Goal: Information Seeking & Learning: Understand process/instructions

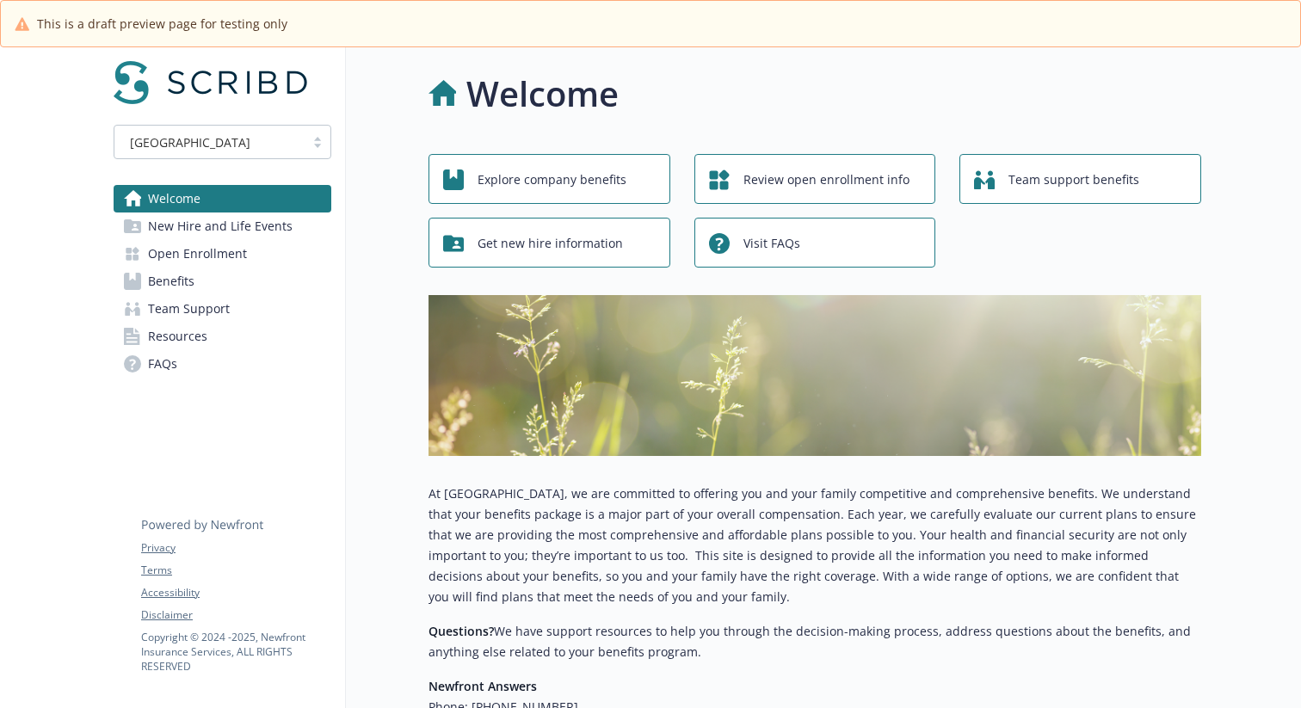
click at [287, 237] on link "New Hire and Life Events" at bounding box center [223, 226] width 218 height 28
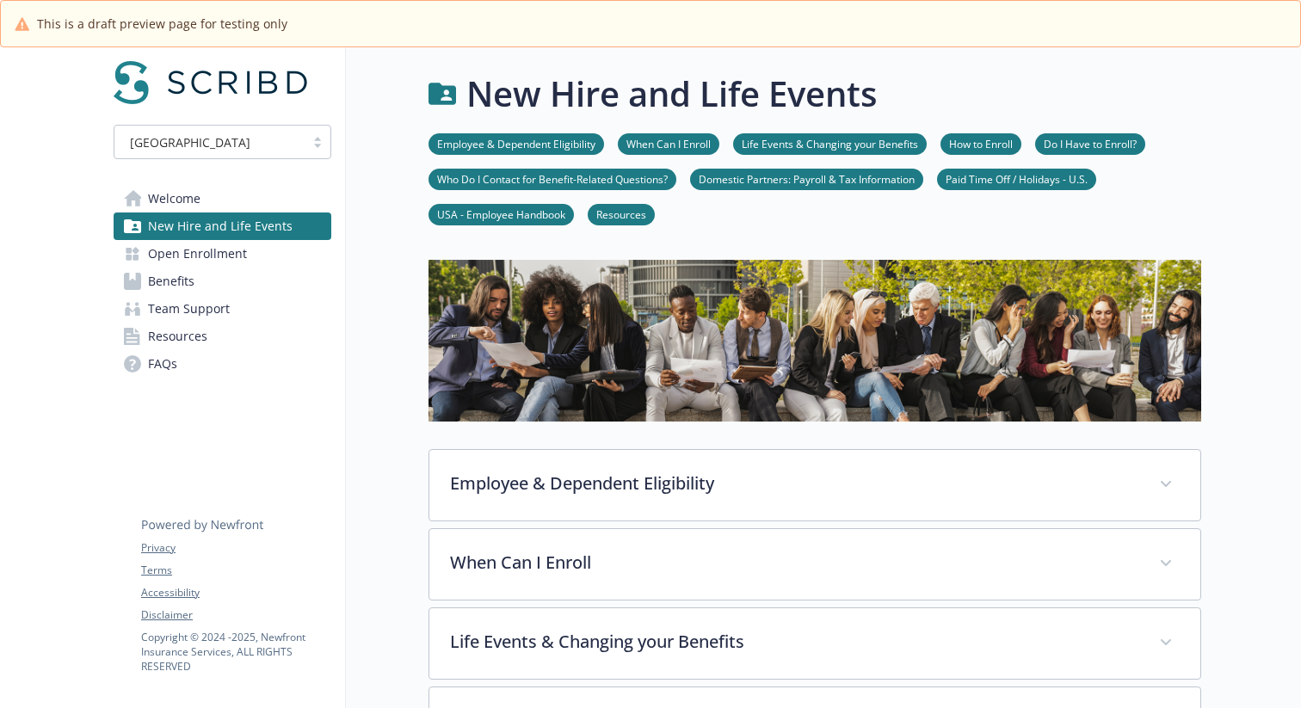
click at [251, 249] on link "Open Enrollment" at bounding box center [223, 254] width 218 height 28
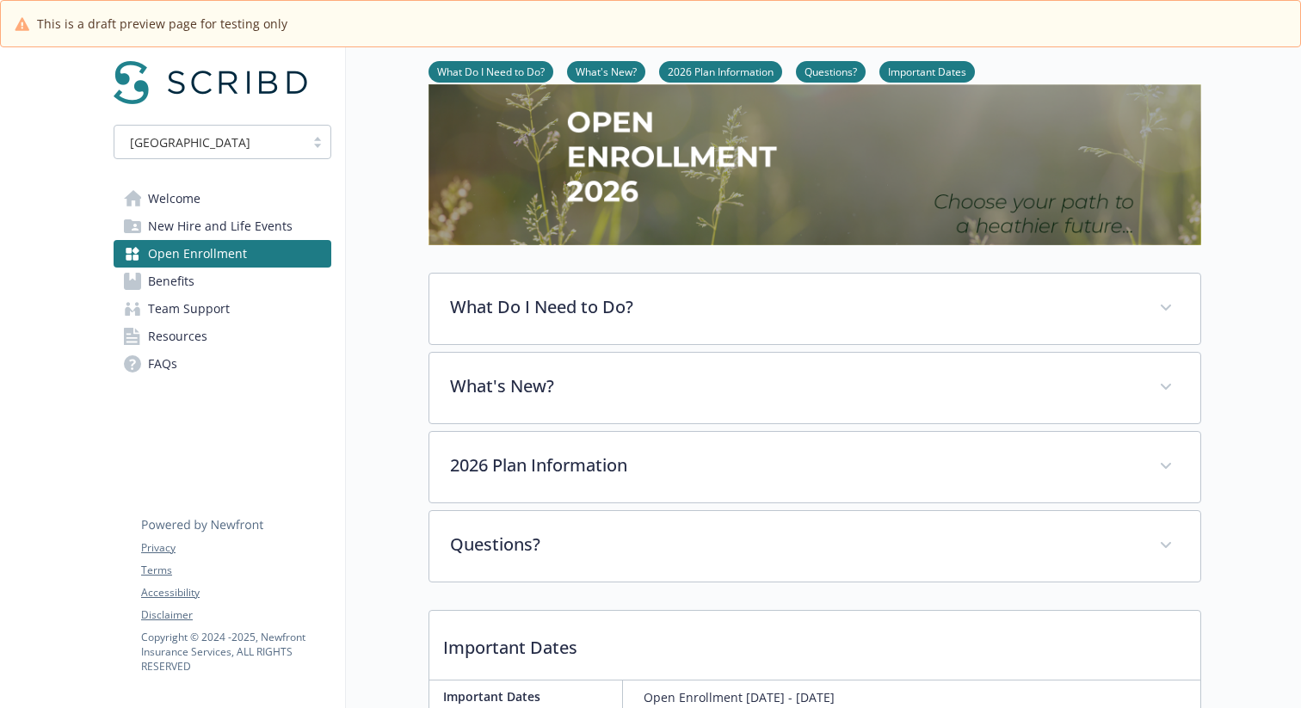
scroll to position [108, 0]
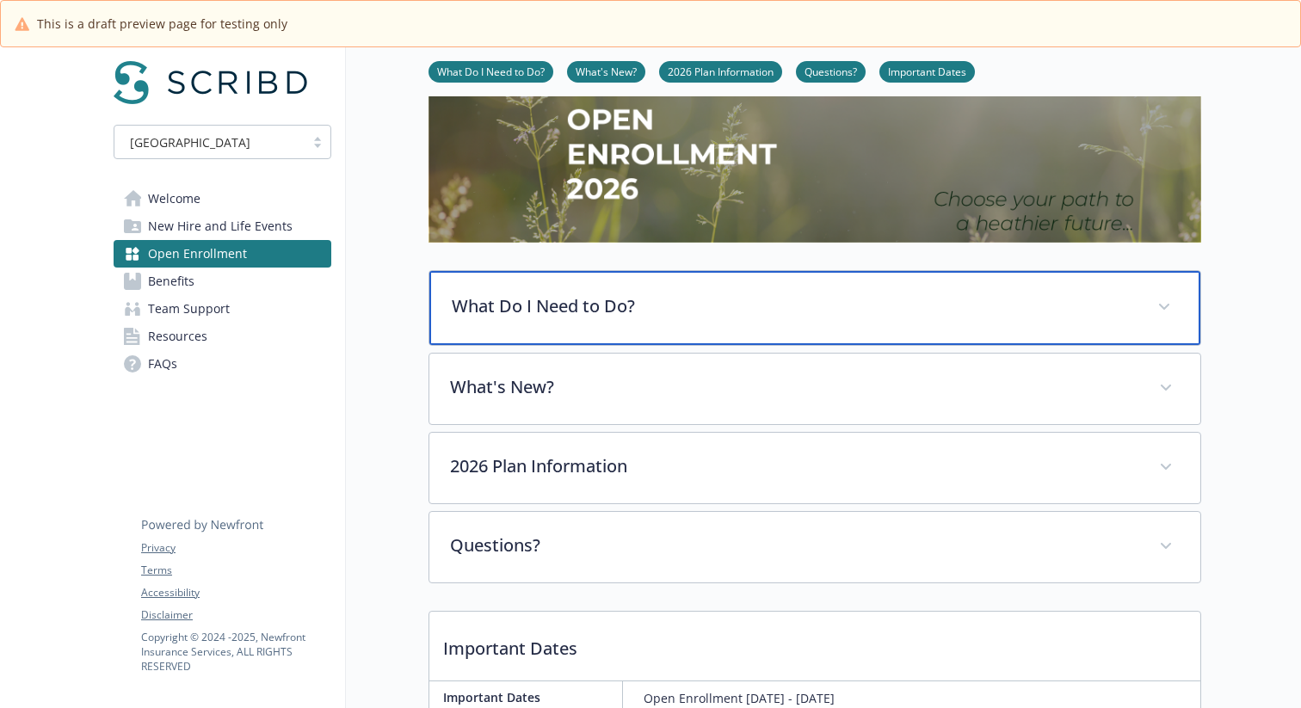
click at [522, 305] on p "What Do I Need to Do?" at bounding box center [794, 306] width 685 height 26
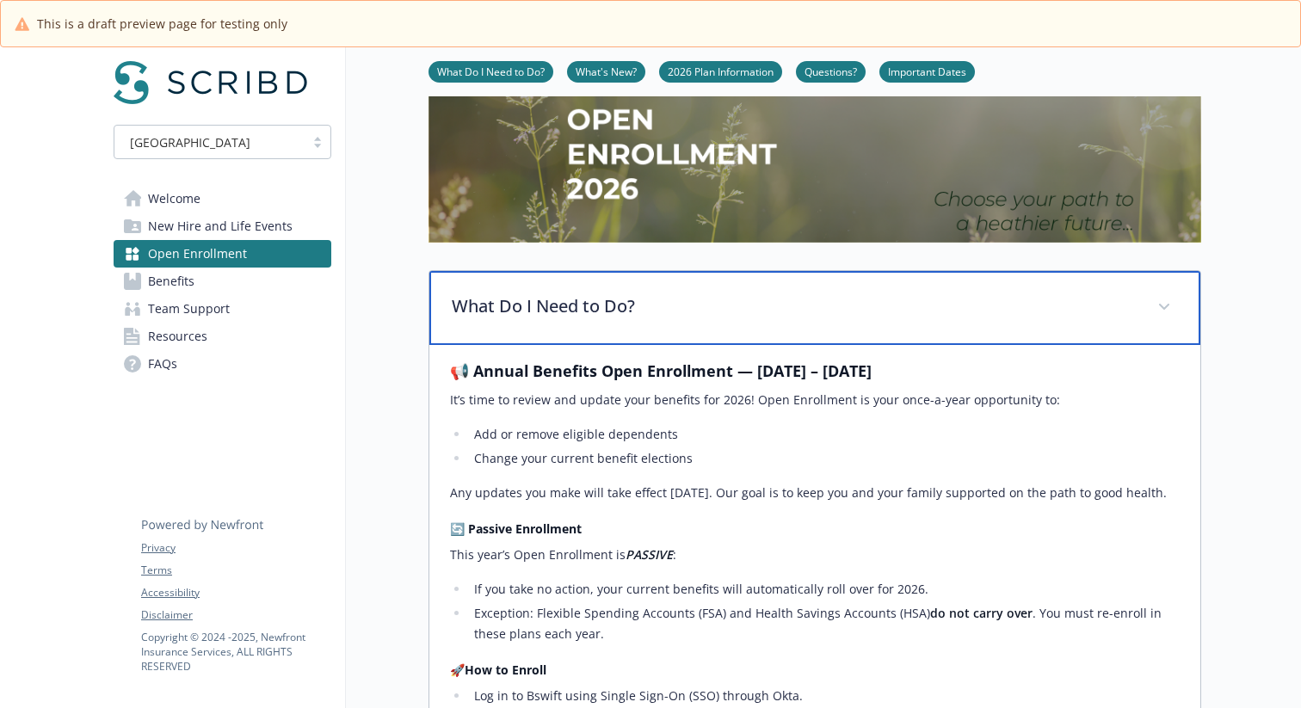
click at [525, 305] on p "What Do I Need to Do?" at bounding box center [794, 306] width 685 height 26
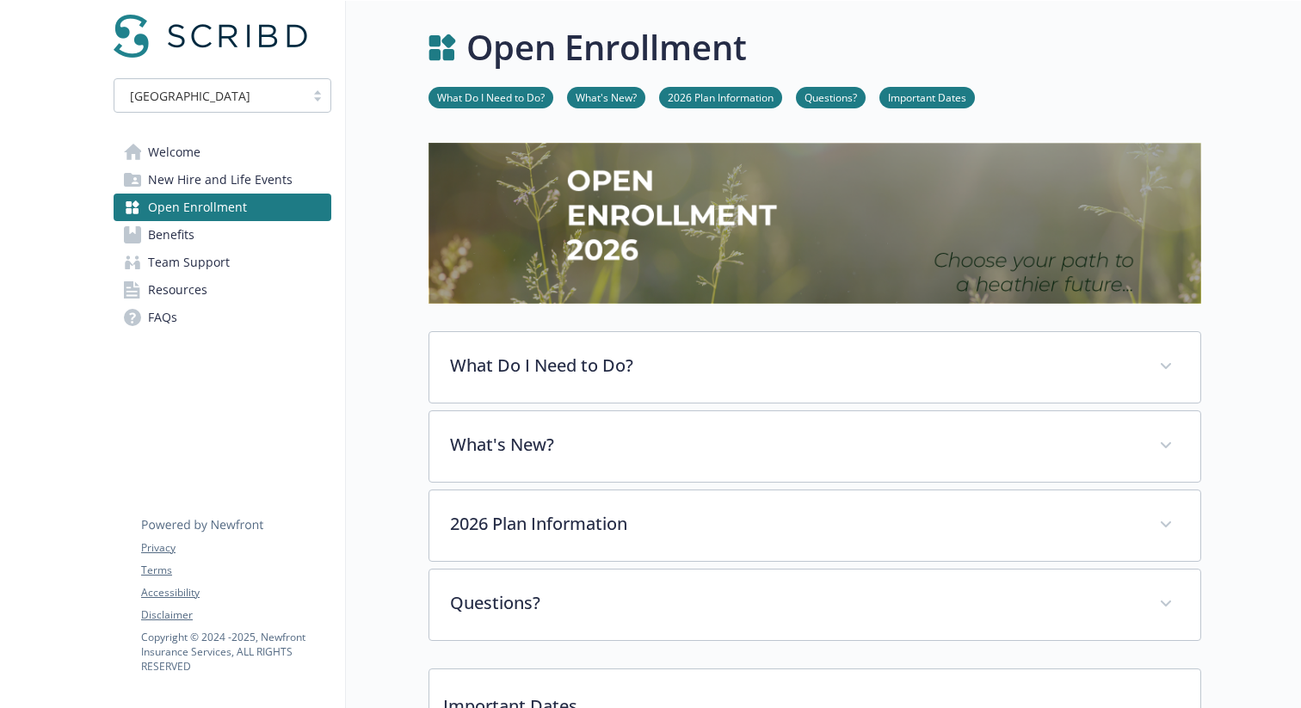
click at [354, 361] on div "Open Enrollment What Do I Need to Do? What's New? 2026 Plan Information Questio…" at bounding box center [773, 656] width 855 height 1310
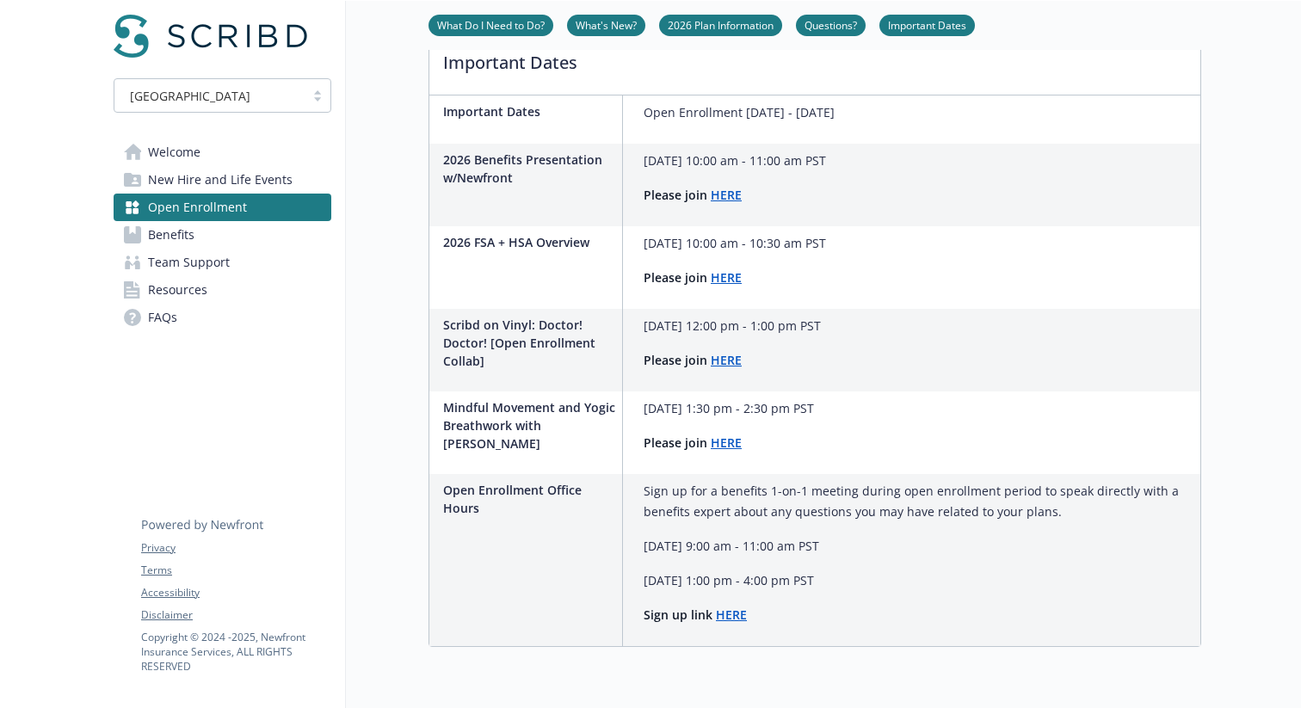
scroll to position [659, 0]
